Goal: Check status: Check status

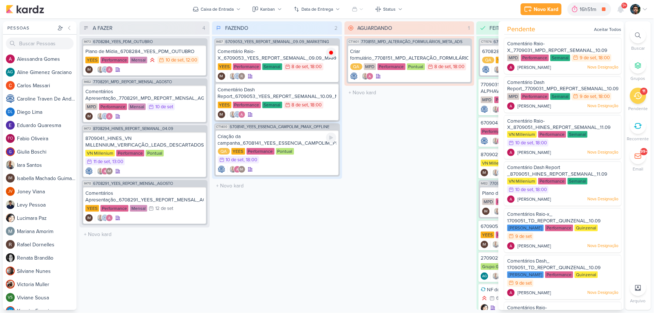
scroll to position [186, 0]
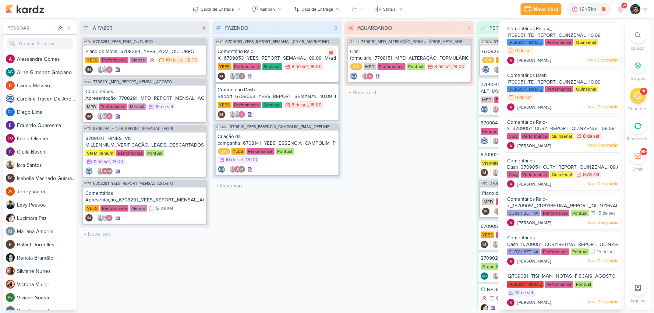
click at [312, 76] on div "IM" at bounding box center [277, 76] width 119 height 7
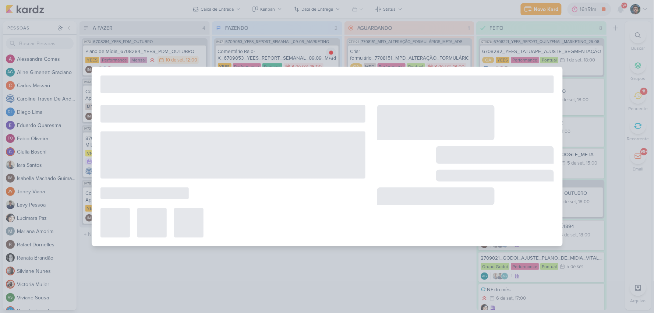
type input "Comentário Raio-X_6709053_YEES_REPORT_SEMANAL_09.09_MARKETING"
type input "8 de setembro de 2025 às 18:00"
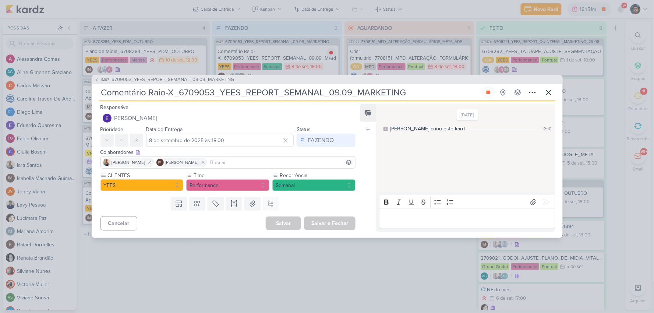
scroll to position [0, 0]
click at [407, 222] on p "Editor editing area: main" at bounding box center [467, 219] width 168 height 9
click at [544, 198] on icon at bounding box center [546, 201] width 7 height 7
click at [452, 215] on p "Editor editing area: main" at bounding box center [467, 219] width 168 height 9
click at [547, 200] on icon at bounding box center [546, 201] width 7 height 7
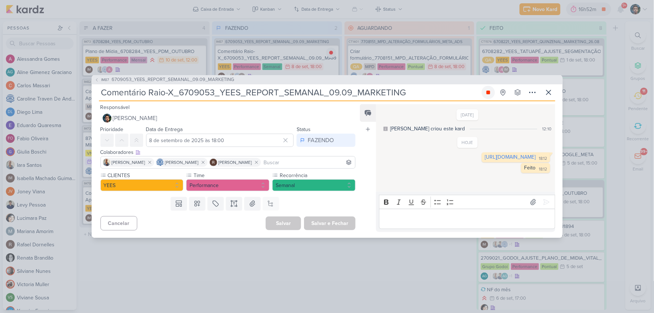
click at [490, 91] on icon at bounding box center [489, 93] width 4 height 4
click at [546, 91] on icon at bounding box center [549, 92] width 9 height 9
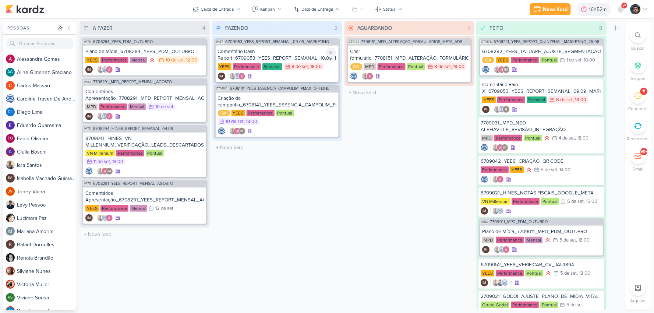
click at [314, 61] on div "Comentário Dash Report_6709053_YEES_REPORT_SEMANAL_10.09_MARKETING [GEOGRAPHIC_…" at bounding box center [277, 63] width 123 height 37
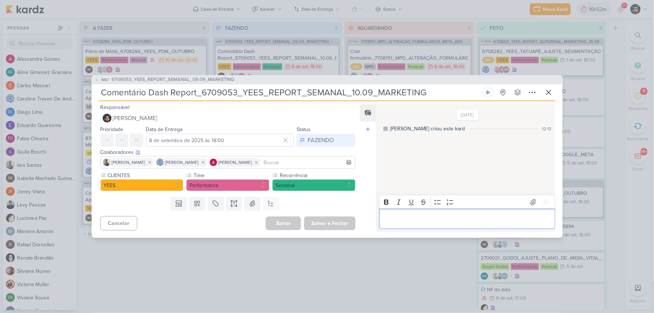
click at [415, 219] on p "Editor editing area: main" at bounding box center [467, 219] width 168 height 9
click at [548, 96] on icon at bounding box center [549, 92] width 9 height 9
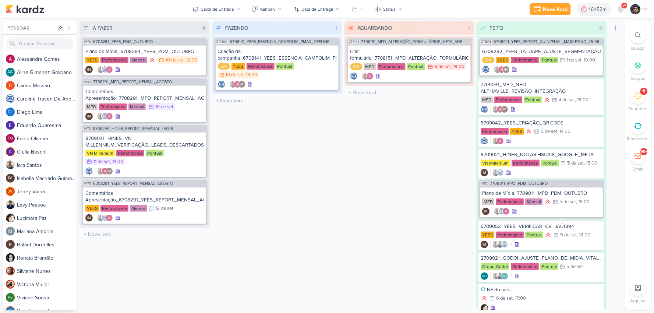
click at [644, 94] on div "11" at bounding box center [644, 91] width 7 height 7
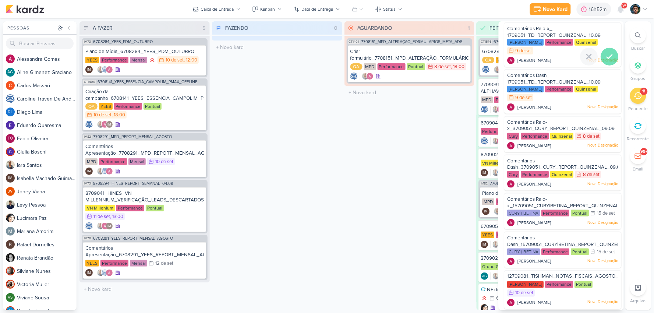
click at [606, 55] on icon at bounding box center [610, 56] width 9 height 9
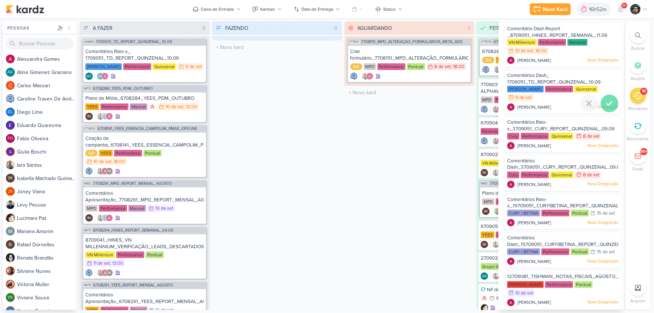
click at [606, 99] on icon at bounding box center [610, 103] width 9 height 9
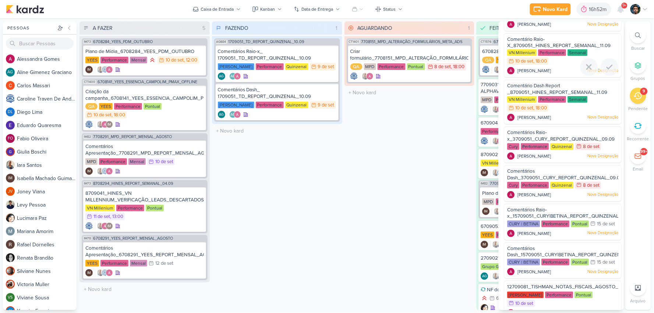
scroll to position [93, 0]
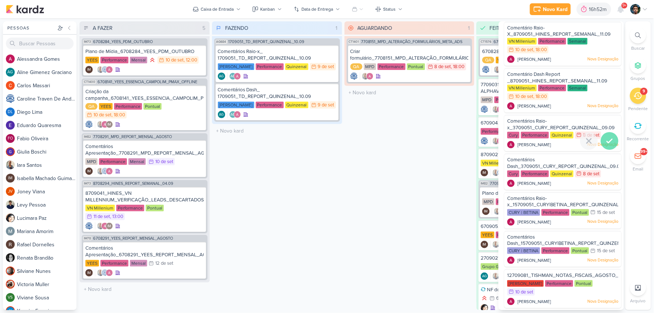
click at [606, 140] on icon at bounding box center [610, 141] width 9 height 9
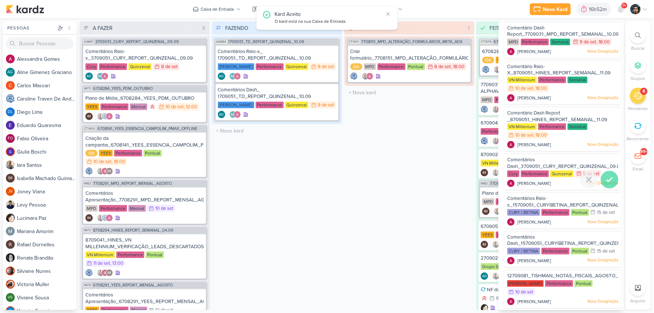
click at [609, 180] on icon at bounding box center [610, 179] width 9 height 9
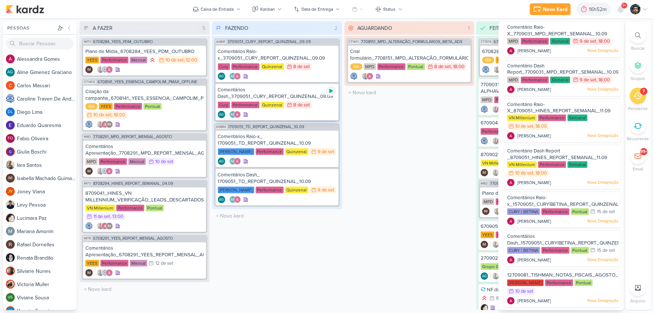
click at [331, 90] on icon at bounding box center [332, 91] width 4 height 4
click at [330, 53] on icon at bounding box center [332, 53] width 4 height 4
click at [317, 71] on div "Comentários Raio-x_3709051_CURY_REPORT_QUINZENAL_09.09 Cury Performance Quinzen…" at bounding box center [277, 63] width 123 height 37
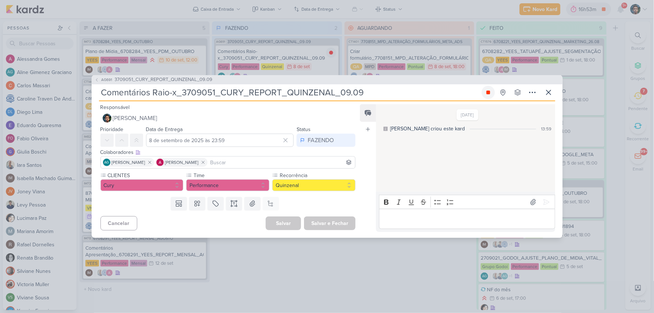
click at [492, 93] on button at bounding box center [488, 92] width 13 height 13
click at [548, 96] on icon at bounding box center [549, 92] width 9 height 9
